Goal: Obtain resource: Download file/media

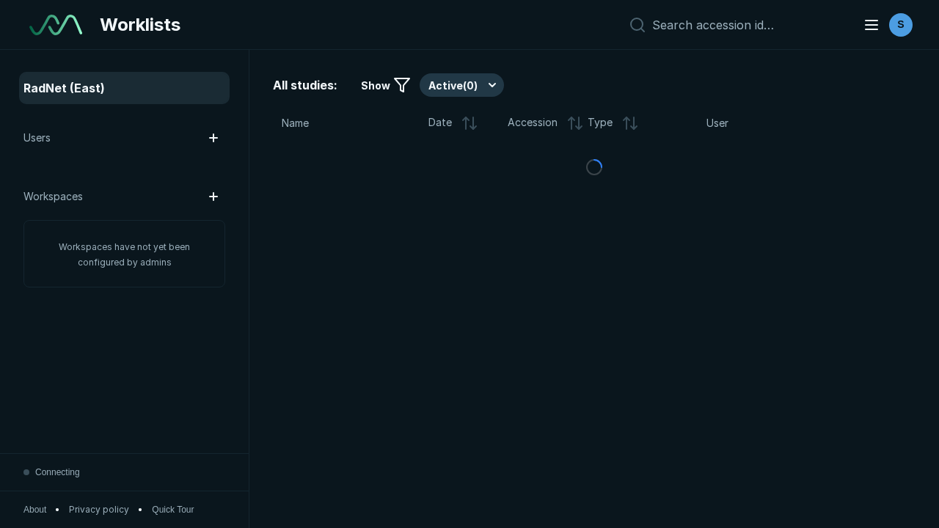
scroll to position [4006, 6111]
